Goal: Transaction & Acquisition: Download file/media

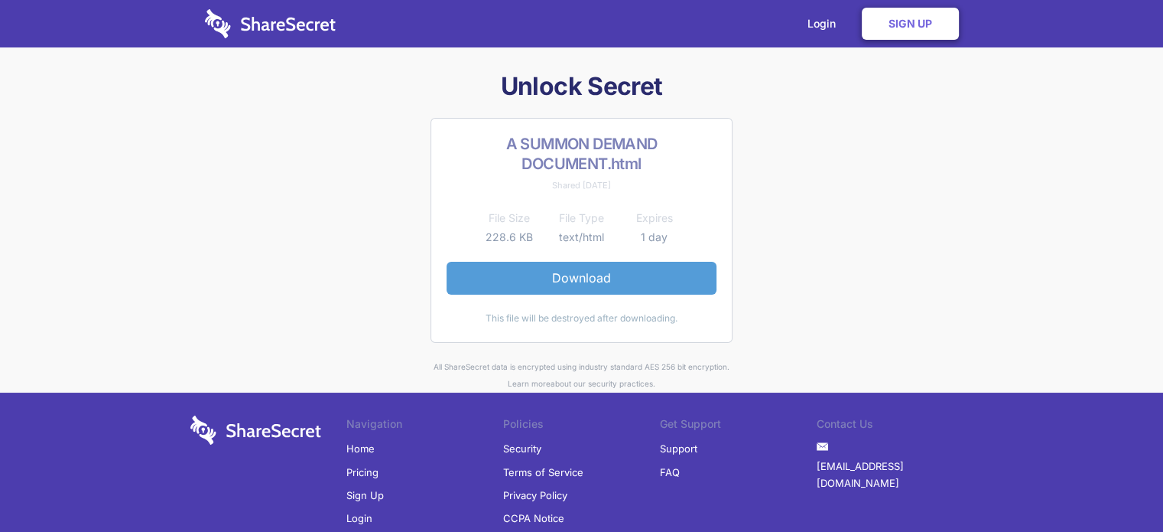
click at [577, 280] on link "Download" at bounding box center [582, 278] width 270 height 32
click at [601, 277] on link "Download" at bounding box center [582, 278] width 270 height 32
click at [609, 284] on link "Download" at bounding box center [582, 278] width 270 height 32
